Goal: Task Accomplishment & Management: Use online tool/utility

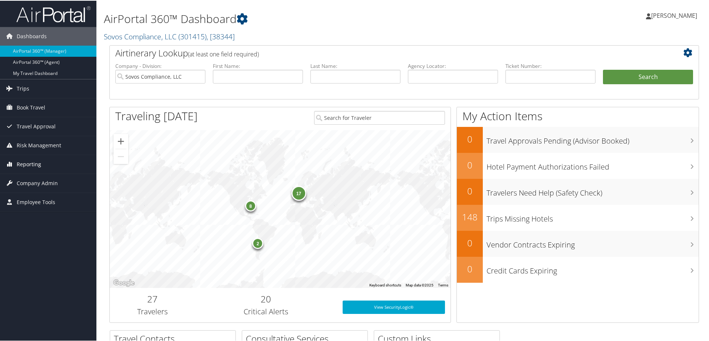
click at [28, 161] on span "Reporting" at bounding box center [29, 163] width 24 height 19
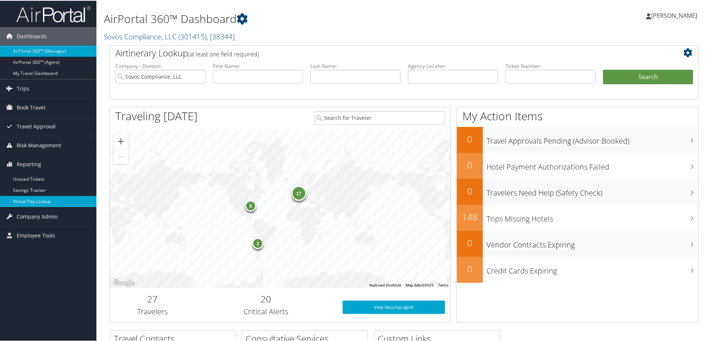
click at [30, 204] on link "Virtual Pay Lookup" at bounding box center [48, 200] width 96 height 11
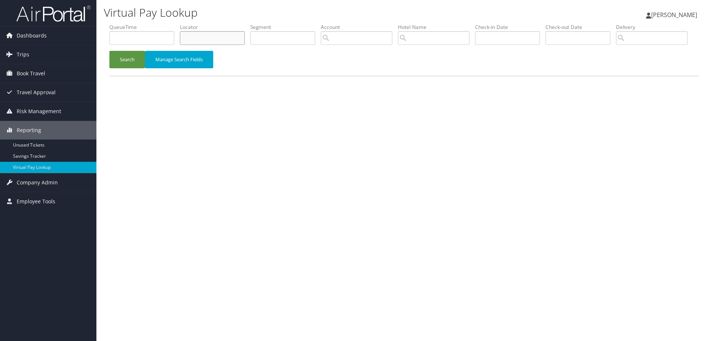
click at [212, 40] on input "text" at bounding box center [212, 38] width 65 height 14
paste input "D3J2H0"
type input "D3J2H0"
click at [123, 68] on button "Search" at bounding box center [127, 59] width 36 height 17
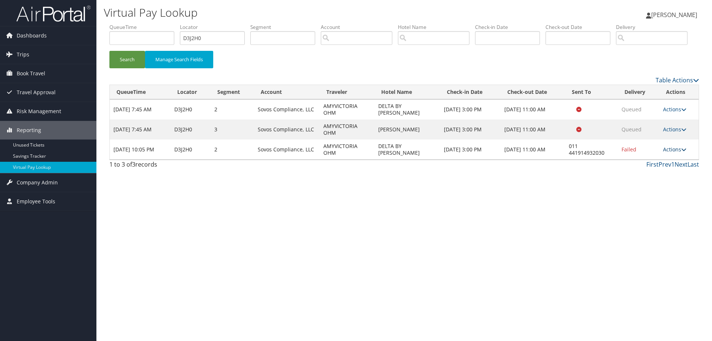
click at [675, 153] on link "Actions" at bounding box center [674, 149] width 23 height 7
click at [641, 153] on link "Resend" at bounding box center [652, 147] width 63 height 13
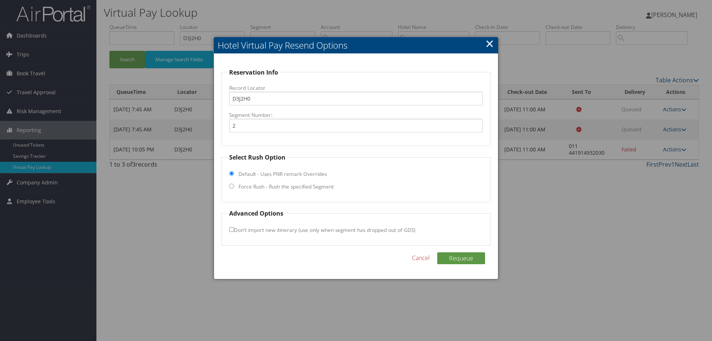
click at [232, 186] on input "Force Rush - Rush the specified Segment" at bounding box center [231, 186] width 5 height 5
radio input "true"
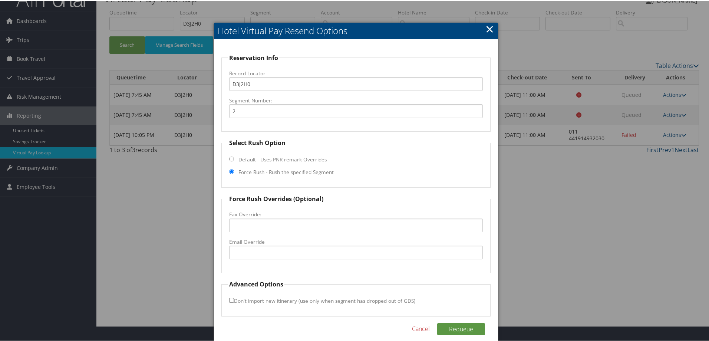
scroll to position [24, 0]
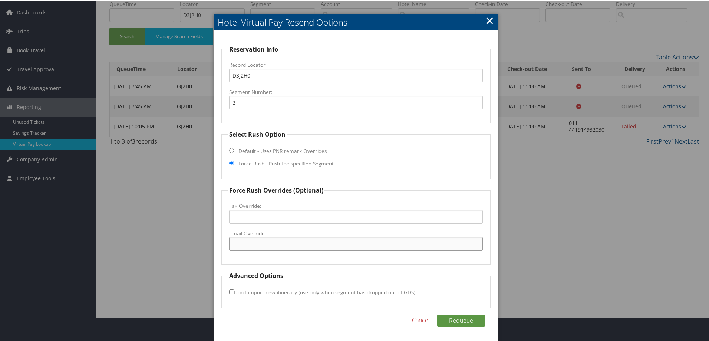
click at [261, 239] on input "Email Override" at bounding box center [356, 243] width 254 height 14
paste input "[EMAIL_ADDRESS][DOMAIN_NAME]"
type input "[EMAIL_ADDRESS][DOMAIN_NAME]"
click at [447, 317] on button "Requeue" at bounding box center [461, 320] width 48 height 12
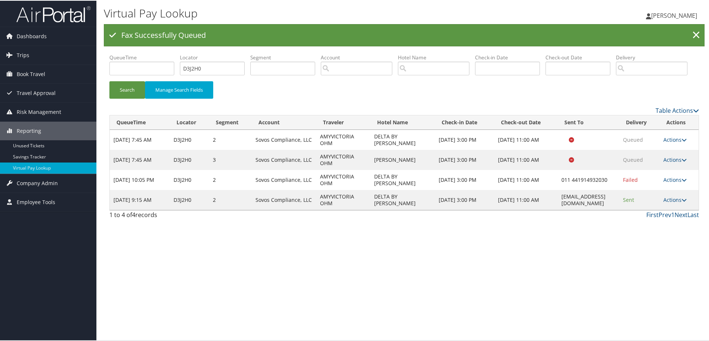
scroll to position [0, 0]
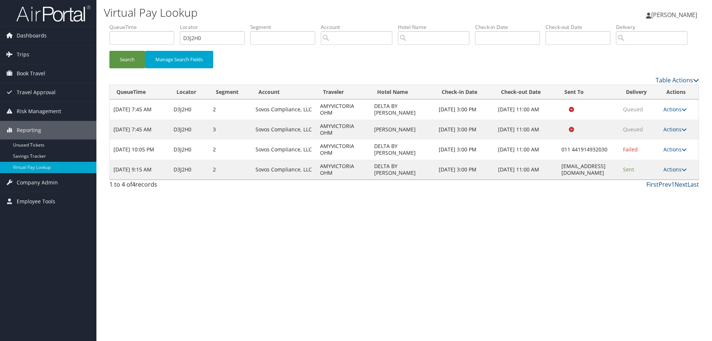
click at [583, 179] on td "[EMAIL_ADDRESS][DOMAIN_NAME]" at bounding box center [588, 169] width 61 height 20
copy td "[EMAIL_ADDRESS][DOMAIN_NAME]"
drag, startPoint x: 221, startPoint y: 37, endPoint x: 120, endPoint y: 46, distance: 100.5
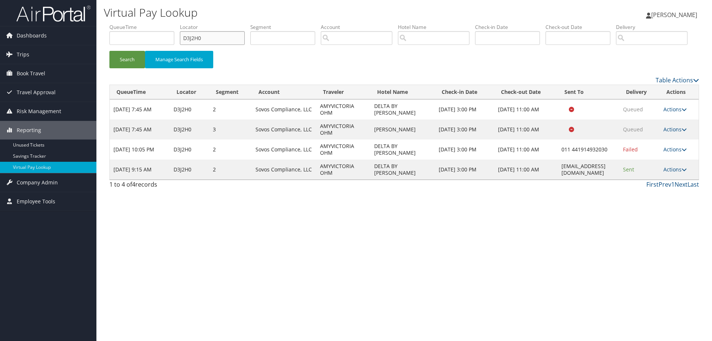
click at [115, 23] on ul "QueueTime Locator D3J2H0 Segment Account Traveler Hotel Name Check-in Date Chec…" at bounding box center [403, 23] width 589 height 0
paste input "6L3F3"
type input "D6L3F3"
click at [121, 68] on button "Search" at bounding box center [127, 59] width 36 height 17
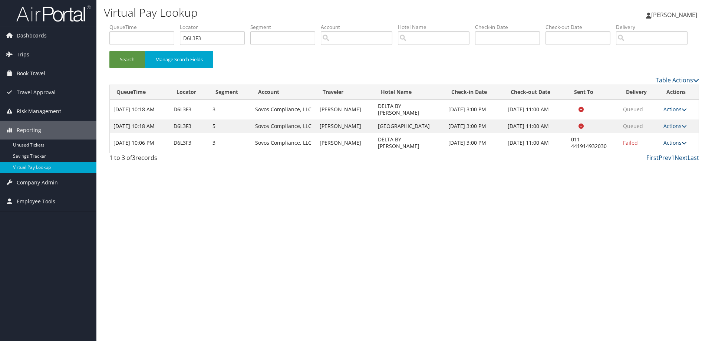
click at [678, 146] on link "Actions" at bounding box center [674, 142] width 23 height 7
click at [655, 166] on link "Resend" at bounding box center [653, 160] width 63 height 13
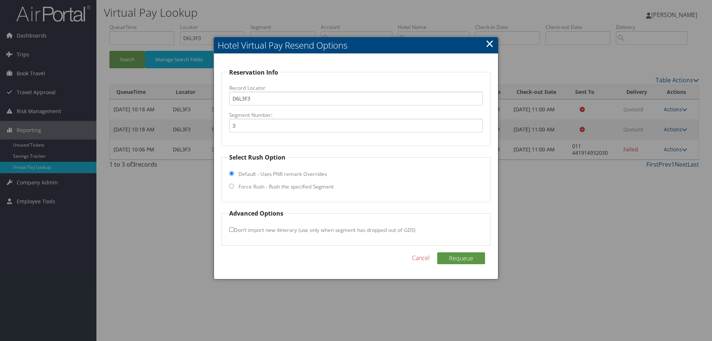
click at [233, 187] on input "Force Rush - Rush the specified Segment" at bounding box center [231, 186] width 5 height 5
radio input "true"
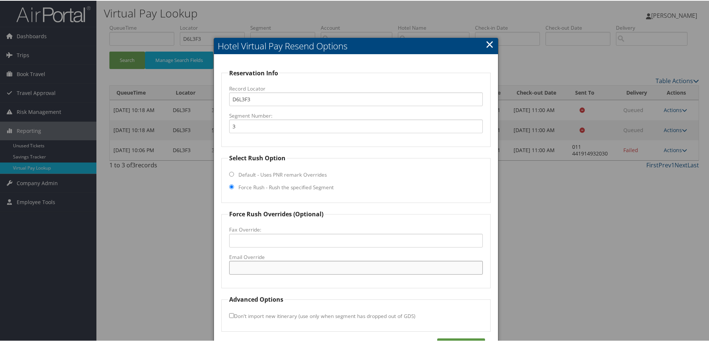
click at [268, 264] on input "Email Override" at bounding box center [356, 267] width 254 height 14
paste input "[EMAIL_ADDRESS][DOMAIN_NAME]"
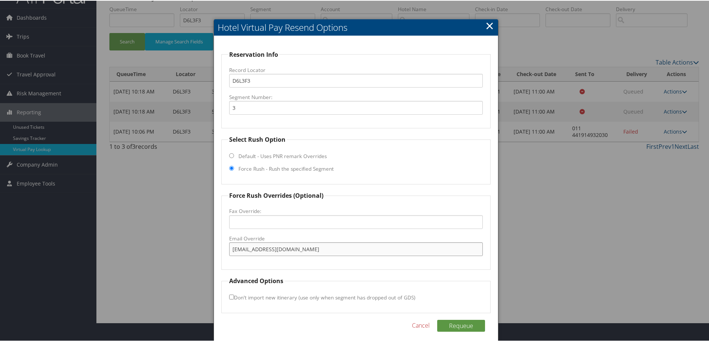
scroll to position [24, 0]
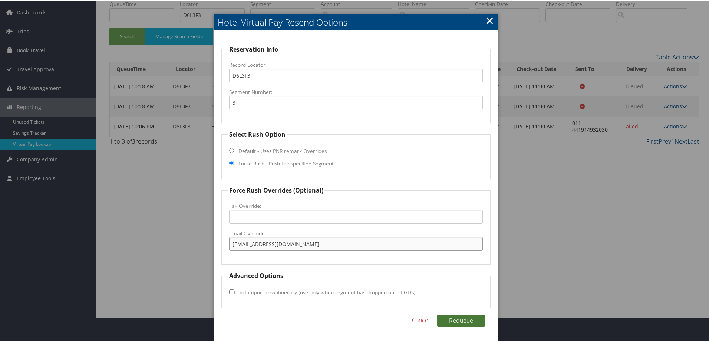
type input "[EMAIL_ADDRESS][DOMAIN_NAME]"
click at [454, 318] on button "Requeue" at bounding box center [461, 320] width 48 height 12
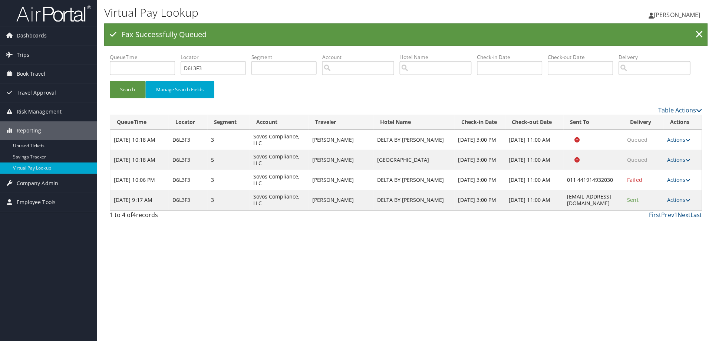
scroll to position [0, 0]
